Goal: Navigation & Orientation: Find specific page/section

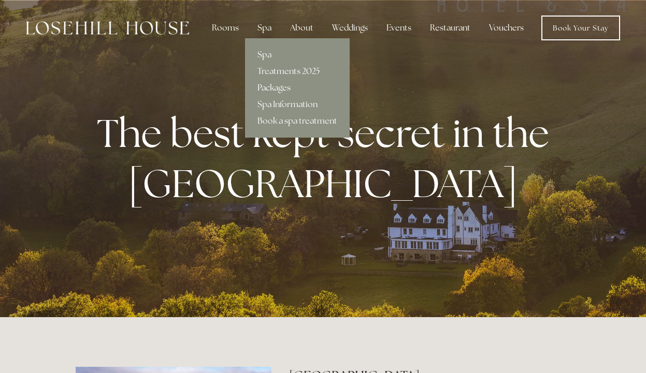
click at [271, 90] on link "Packages" at bounding box center [297, 88] width 105 height 17
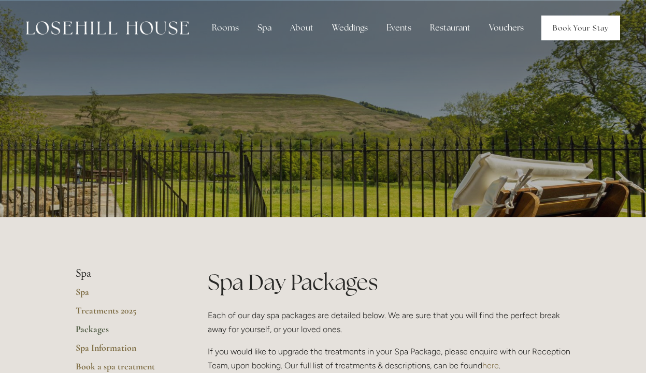
click at [566, 32] on link "Book Your Stay" at bounding box center [580, 28] width 79 height 25
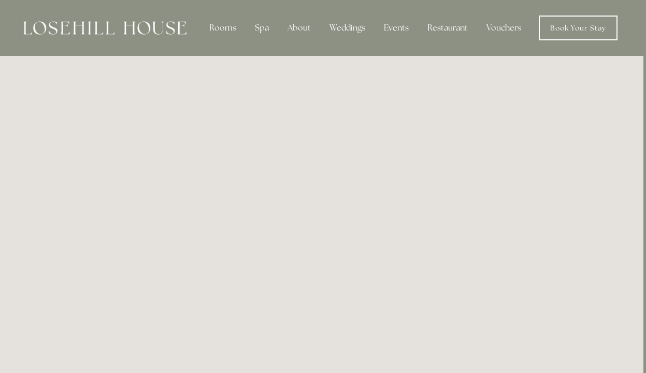
scroll to position [0, 3]
click at [123, 27] on img at bounding box center [104, 27] width 163 height 13
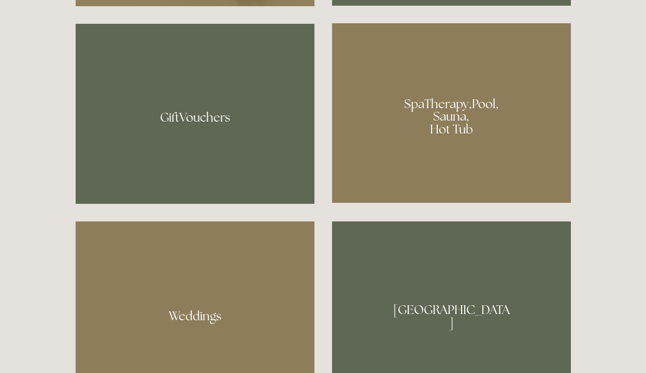
scroll to position [797, 0]
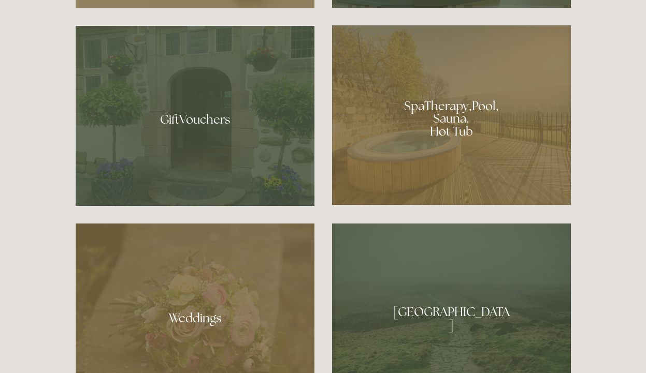
click at [446, 111] on div at bounding box center [451, 115] width 239 height 180
